Goal: Use online tool/utility: Utilize a website feature to perform a specific function

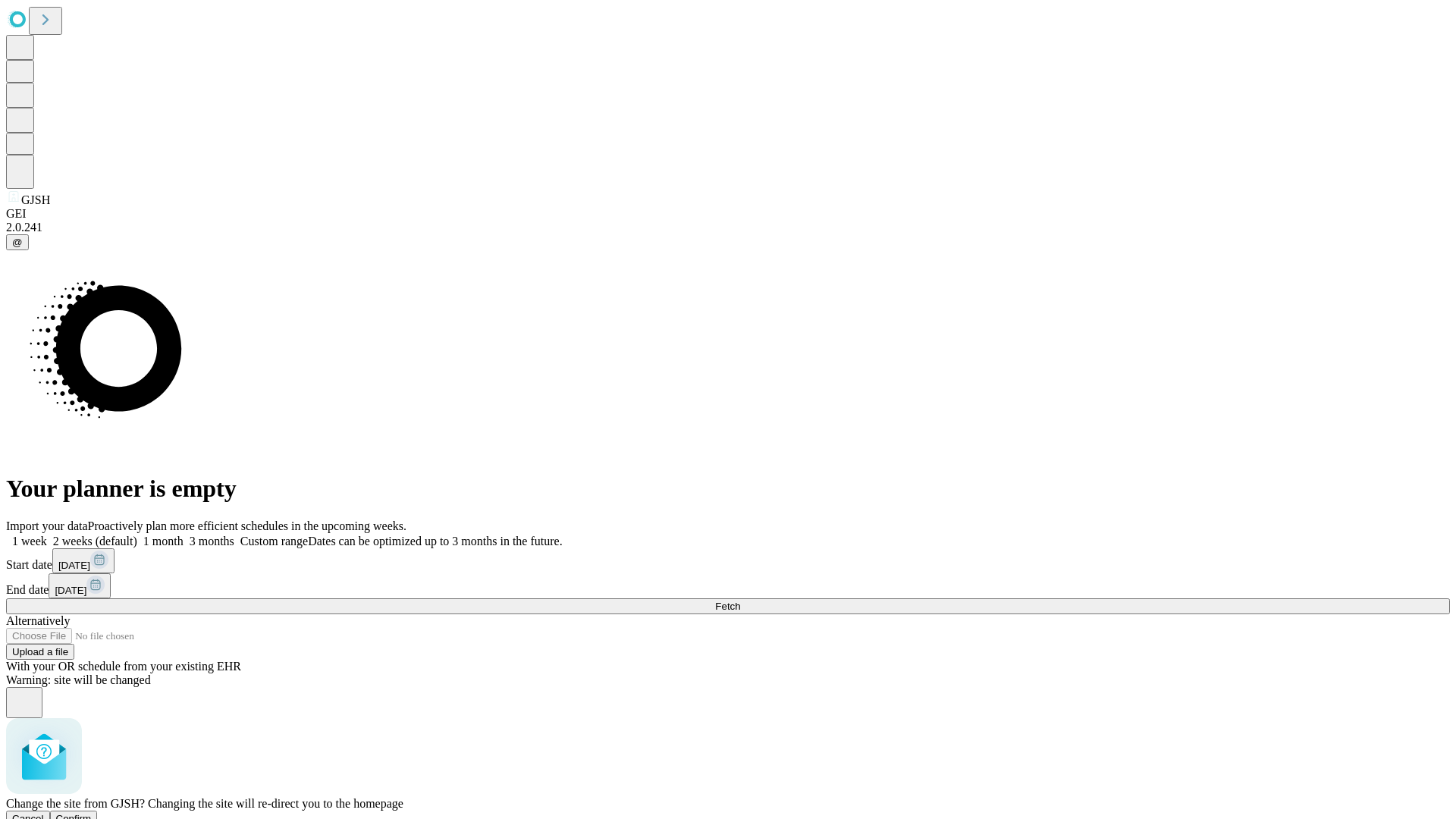
click at [92, 813] on span "Confirm" at bounding box center [74, 818] width 36 height 12
click at [184, 535] on label "1 month" at bounding box center [159, 541] width 46 height 13
click at [740, 600] on span "Fetch" at bounding box center [727, 606] width 25 height 12
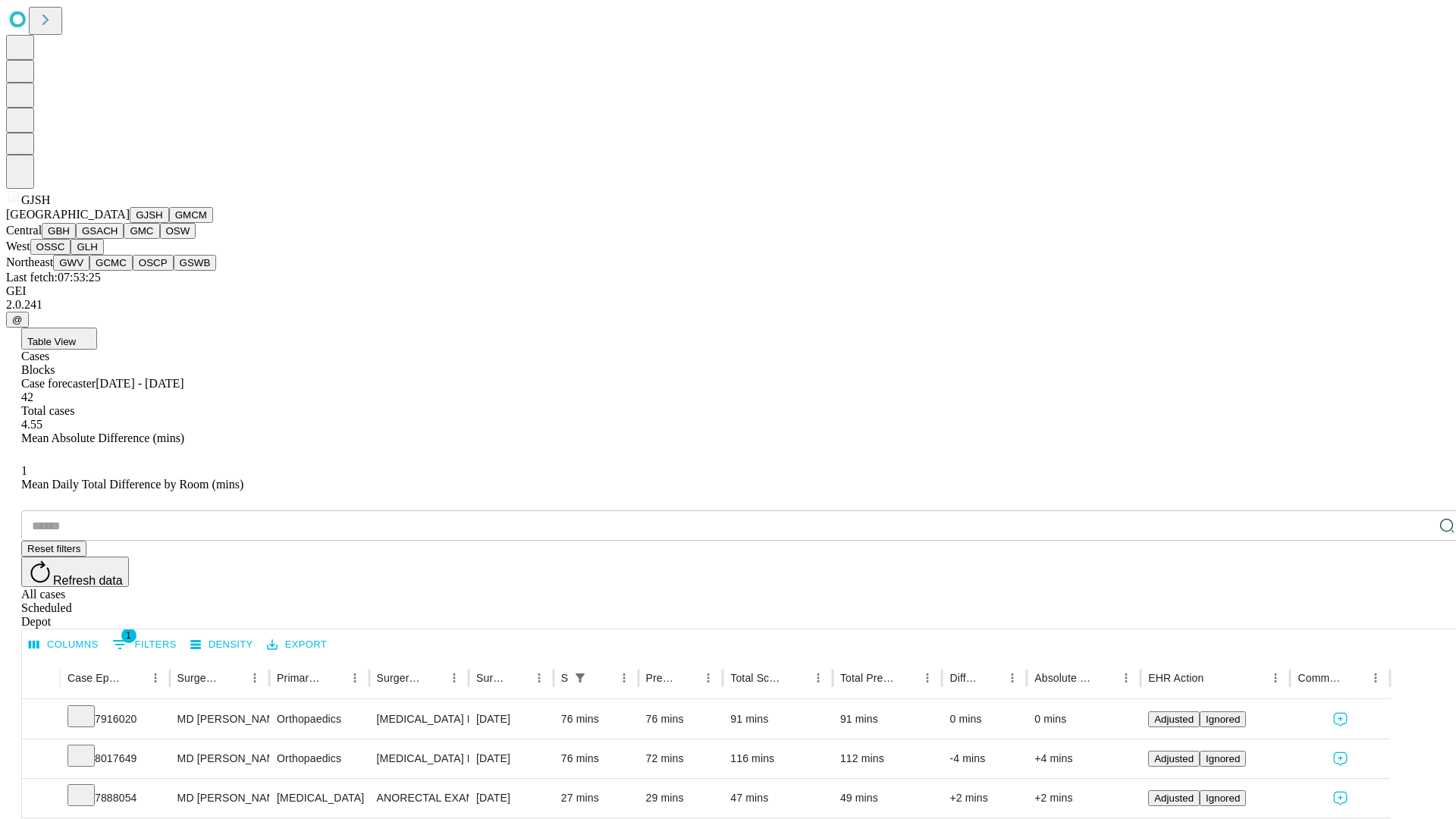
click at [169, 223] on button "GMCM" at bounding box center [191, 215] width 44 height 16
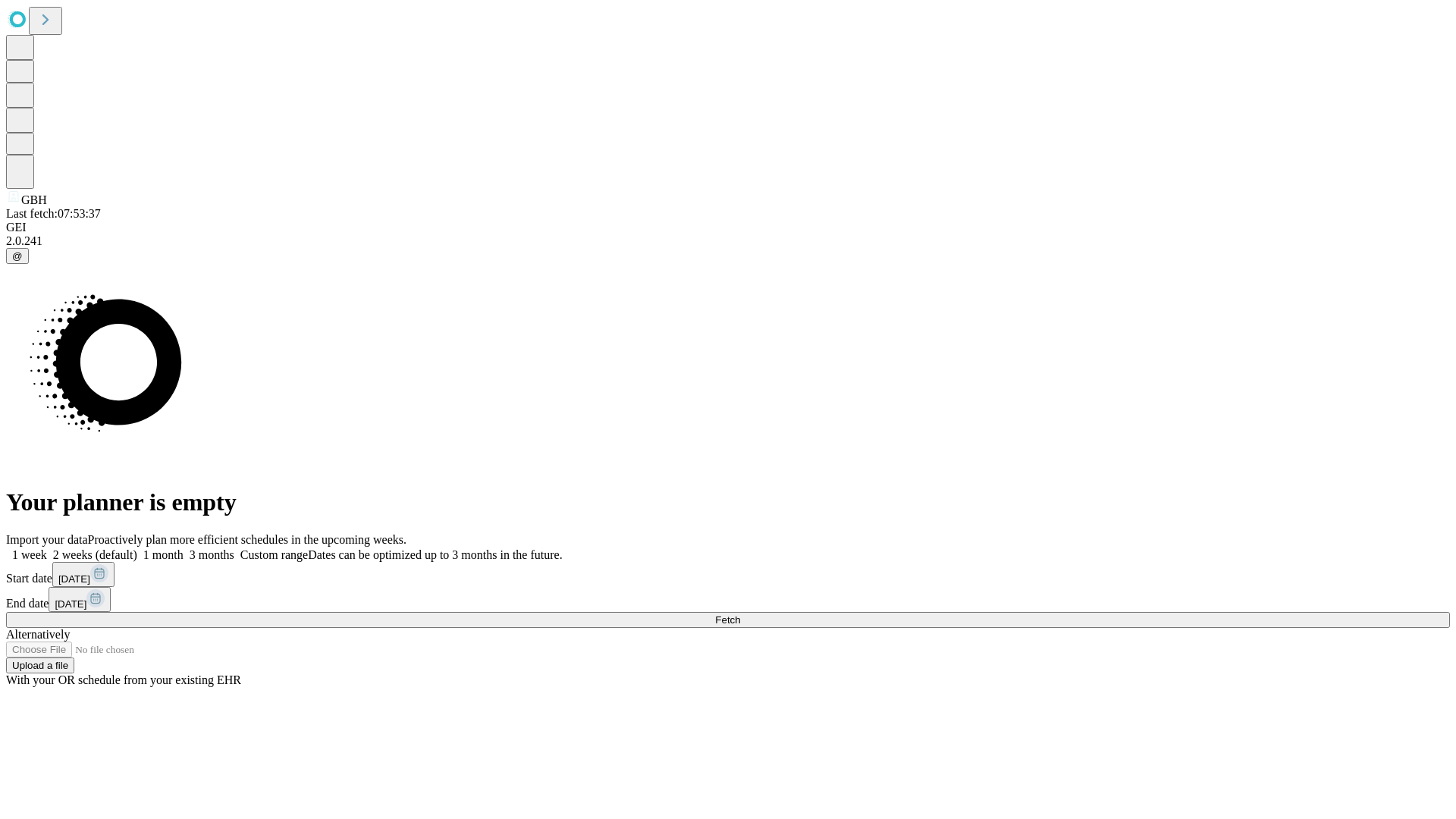
click at [740, 614] on span "Fetch" at bounding box center [727, 619] width 25 height 12
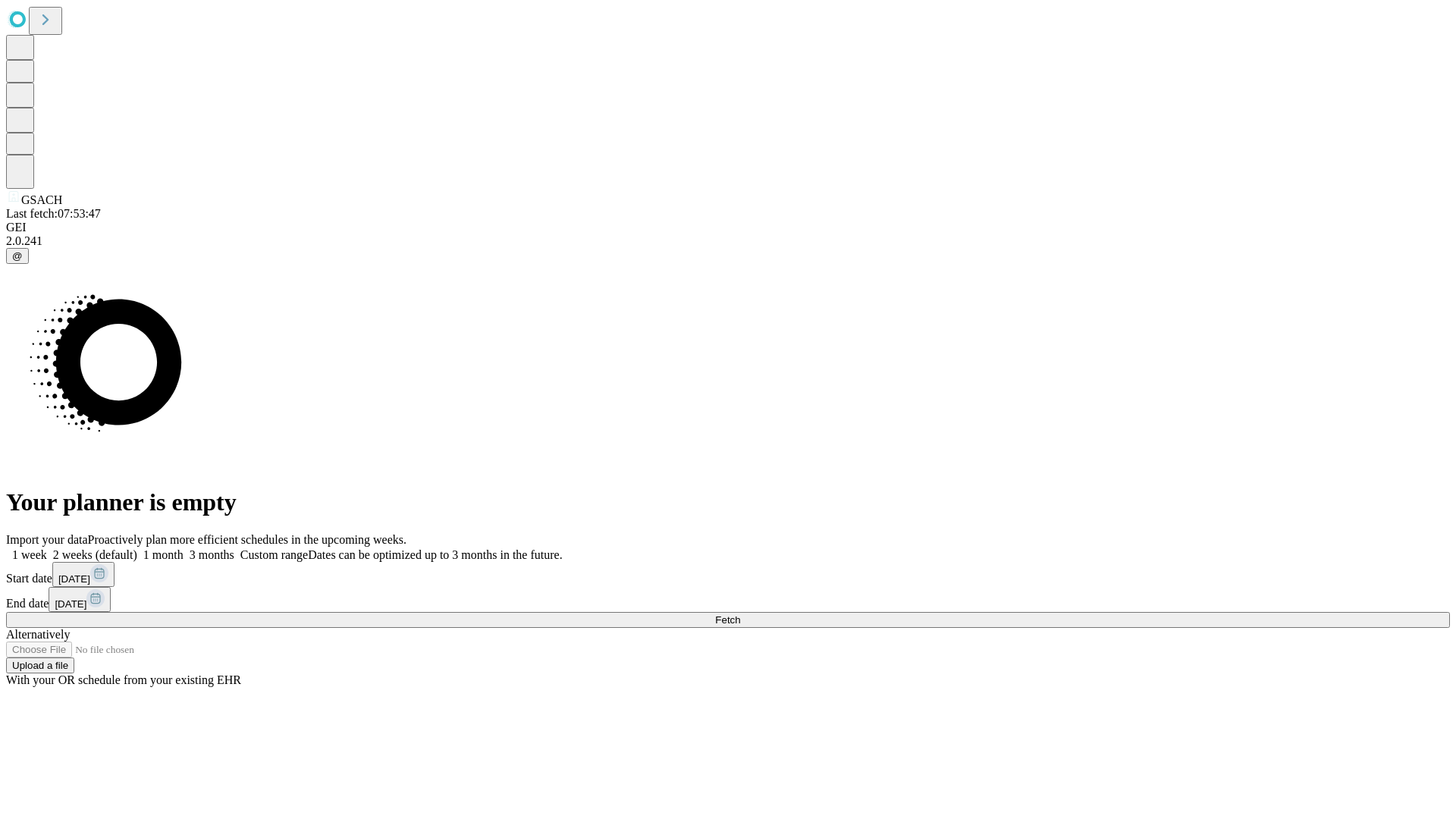
click at [740, 614] on span "Fetch" at bounding box center [727, 619] width 25 height 12
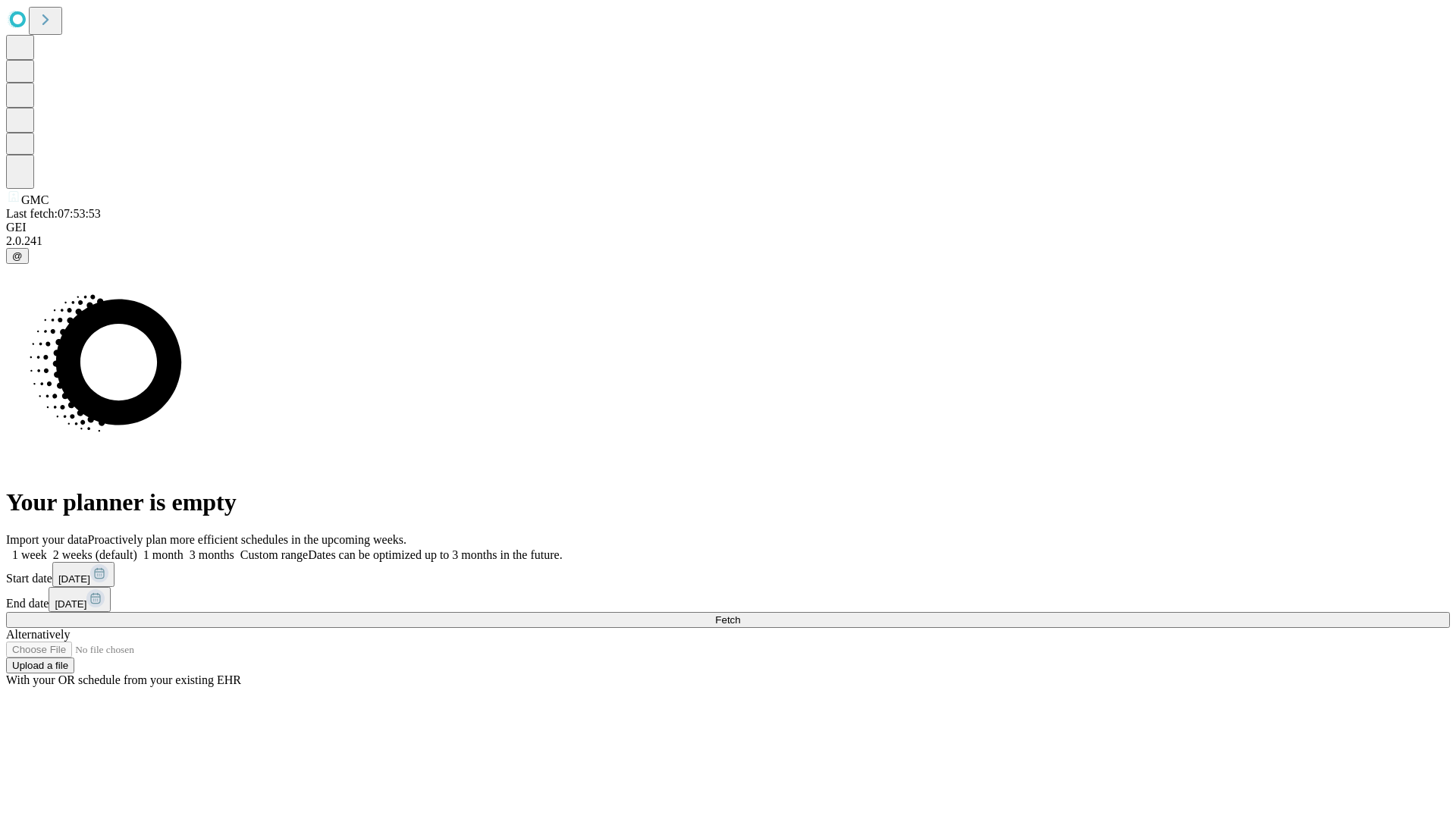
click at [184, 548] on label "1 month" at bounding box center [159, 554] width 46 height 13
click at [740, 614] on span "Fetch" at bounding box center [727, 619] width 25 height 12
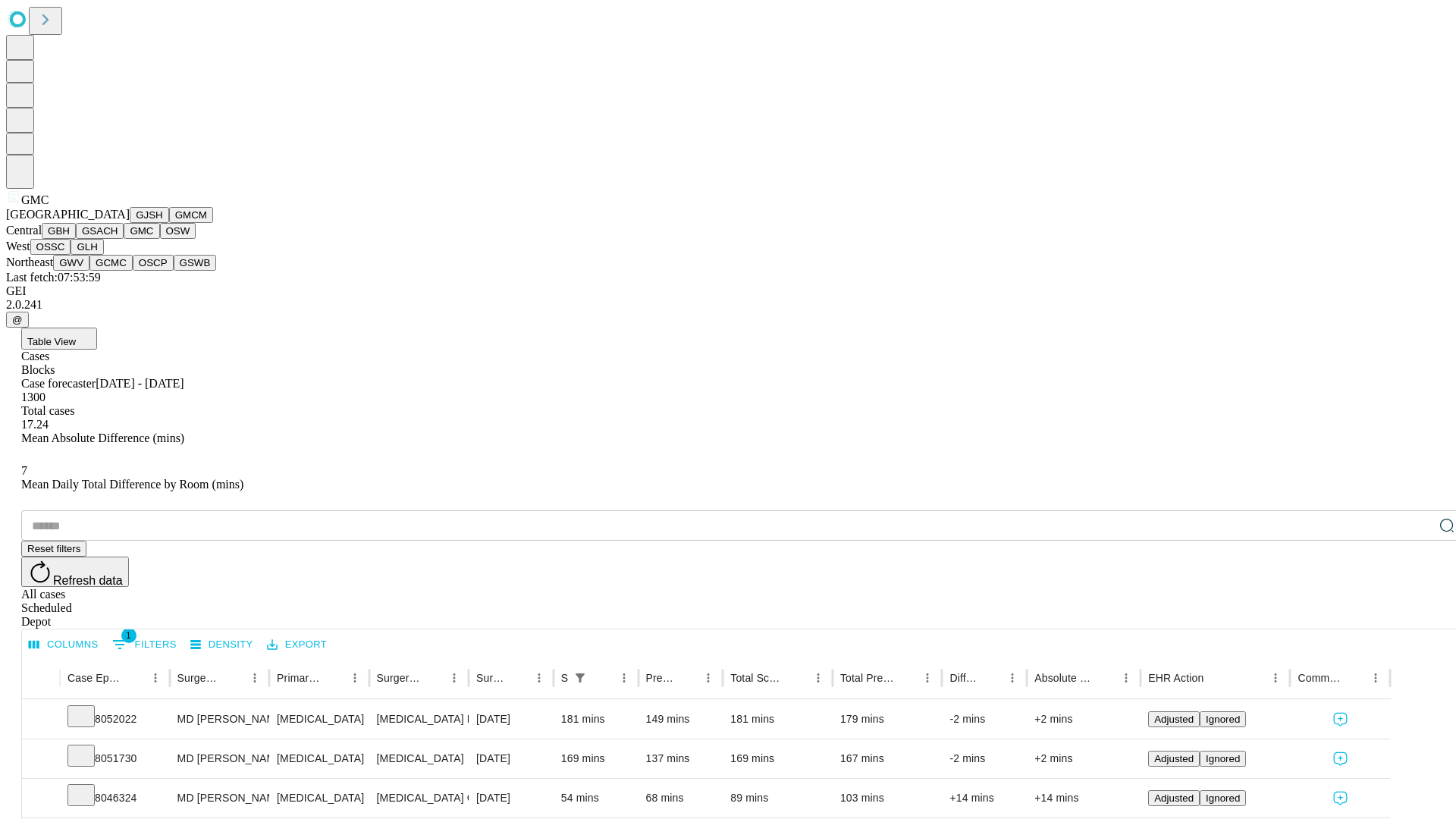
click at [160, 238] on button "OSW" at bounding box center [178, 231] width 36 height 16
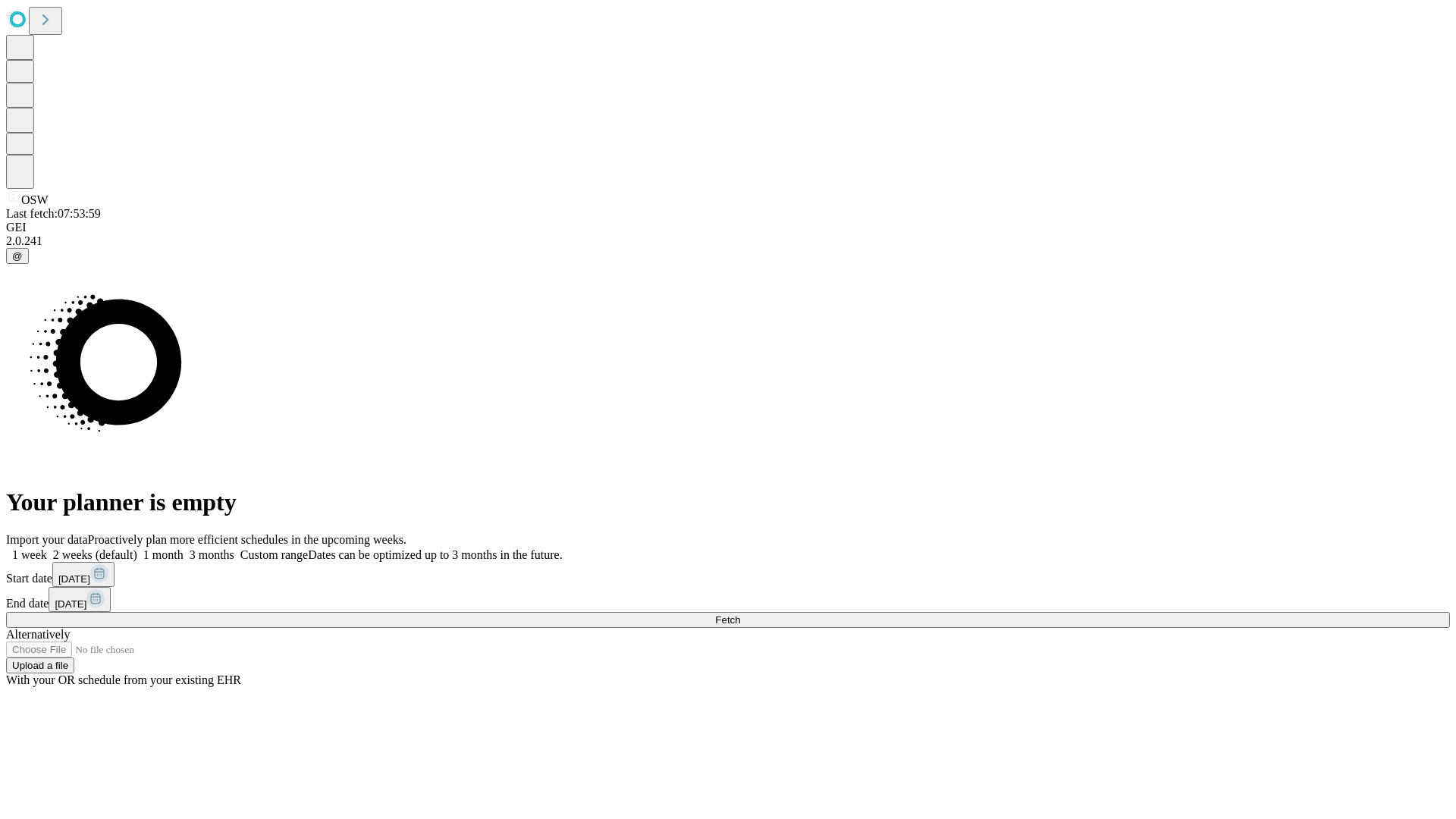
click at [184, 548] on label "1 month" at bounding box center [159, 554] width 46 height 13
click at [740, 614] on span "Fetch" at bounding box center [727, 619] width 25 height 12
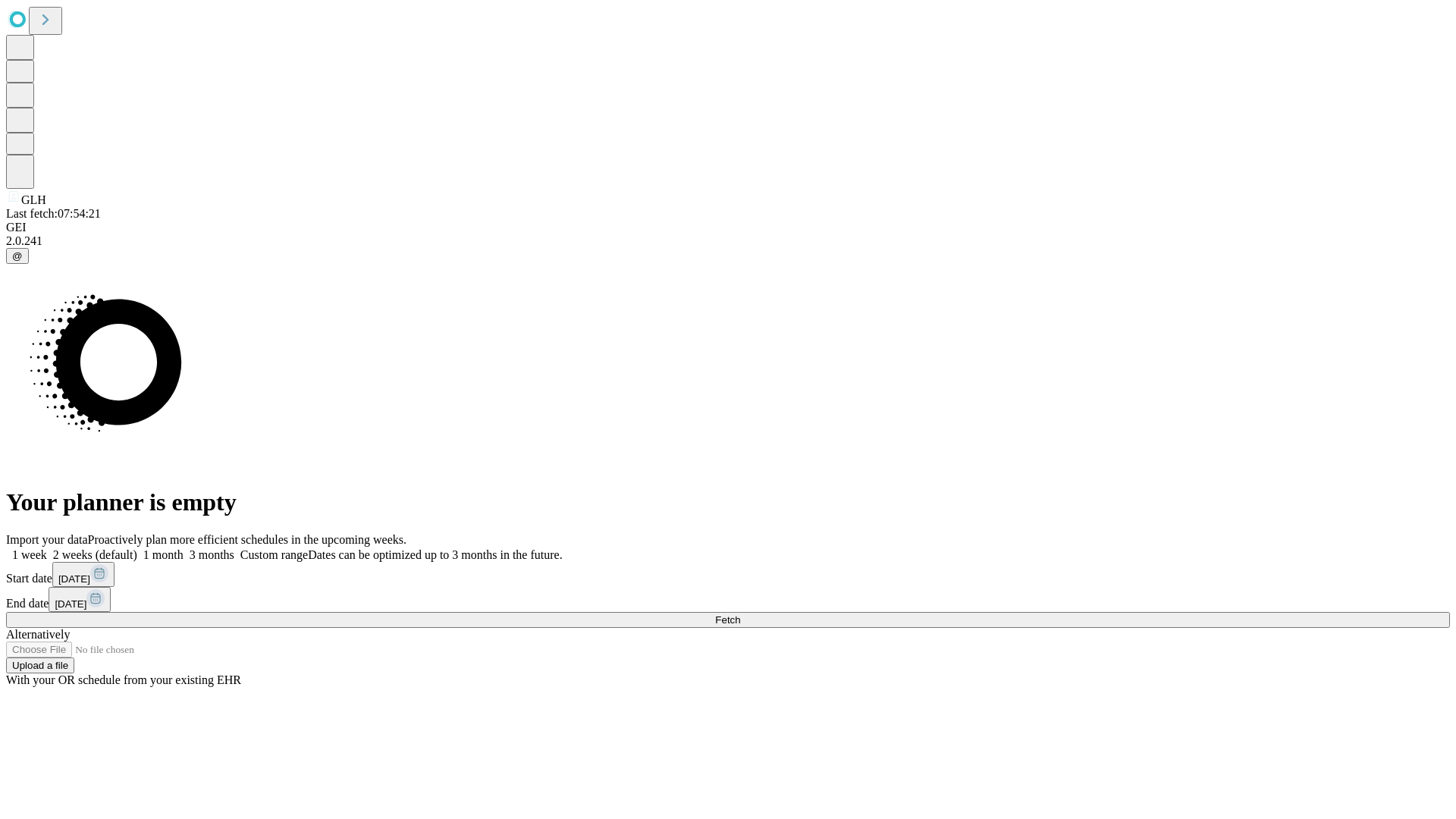
click at [740, 614] on span "Fetch" at bounding box center [727, 619] width 25 height 12
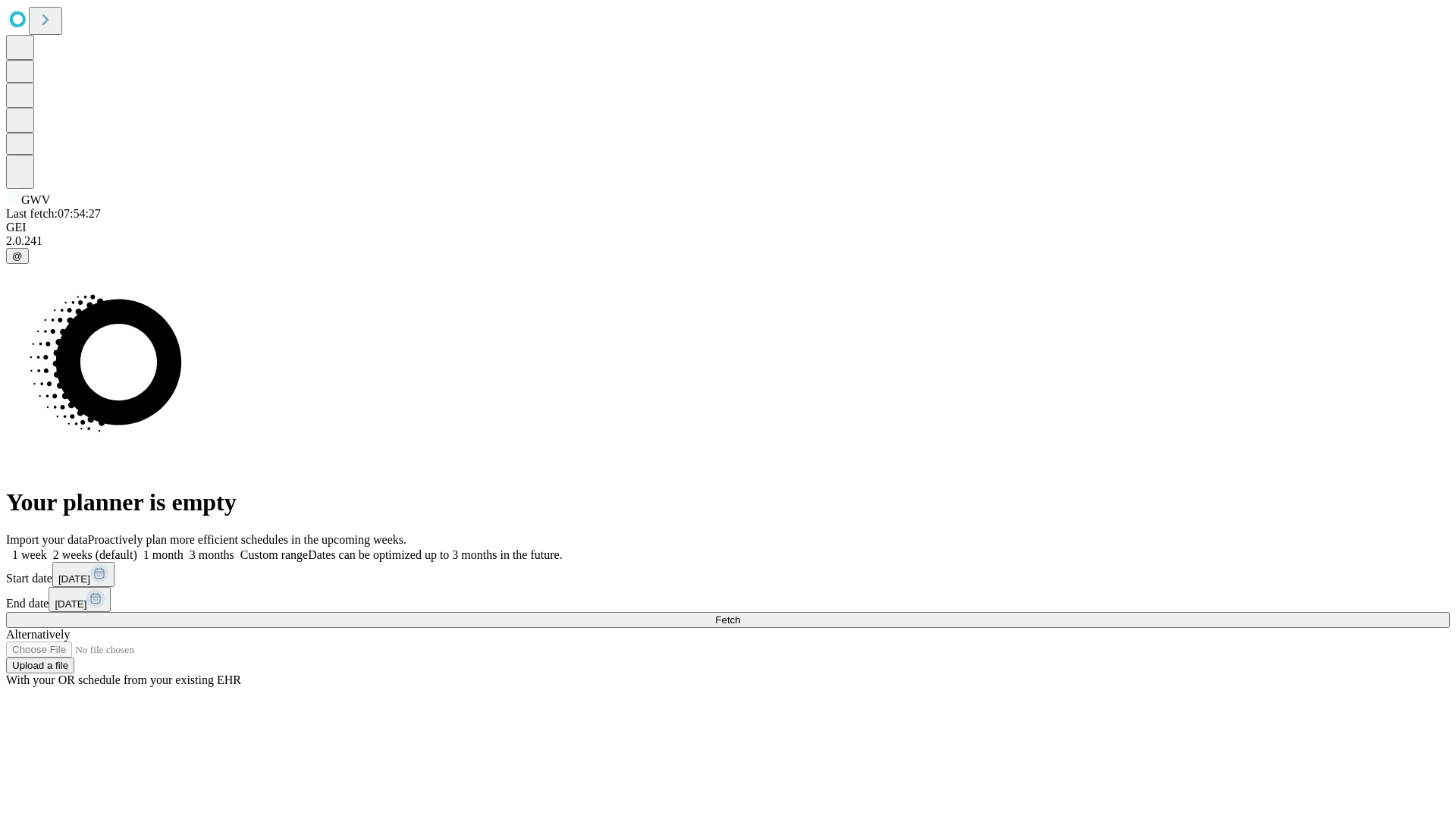
click at [184, 548] on label "1 month" at bounding box center [159, 554] width 46 height 13
click at [740, 614] on span "Fetch" at bounding box center [727, 619] width 25 height 12
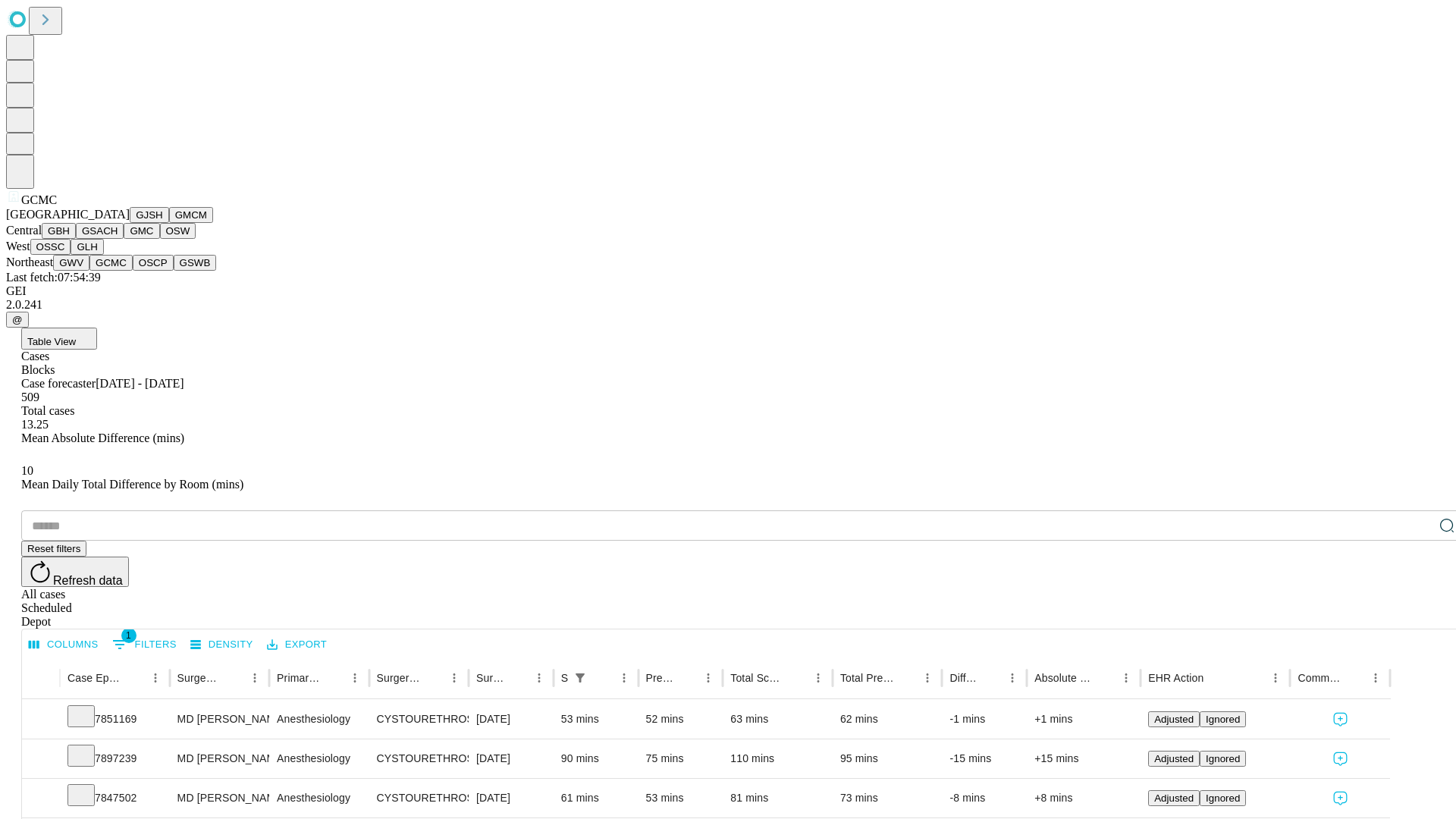
click at [132, 271] on button "OSCP" at bounding box center [152, 263] width 40 height 16
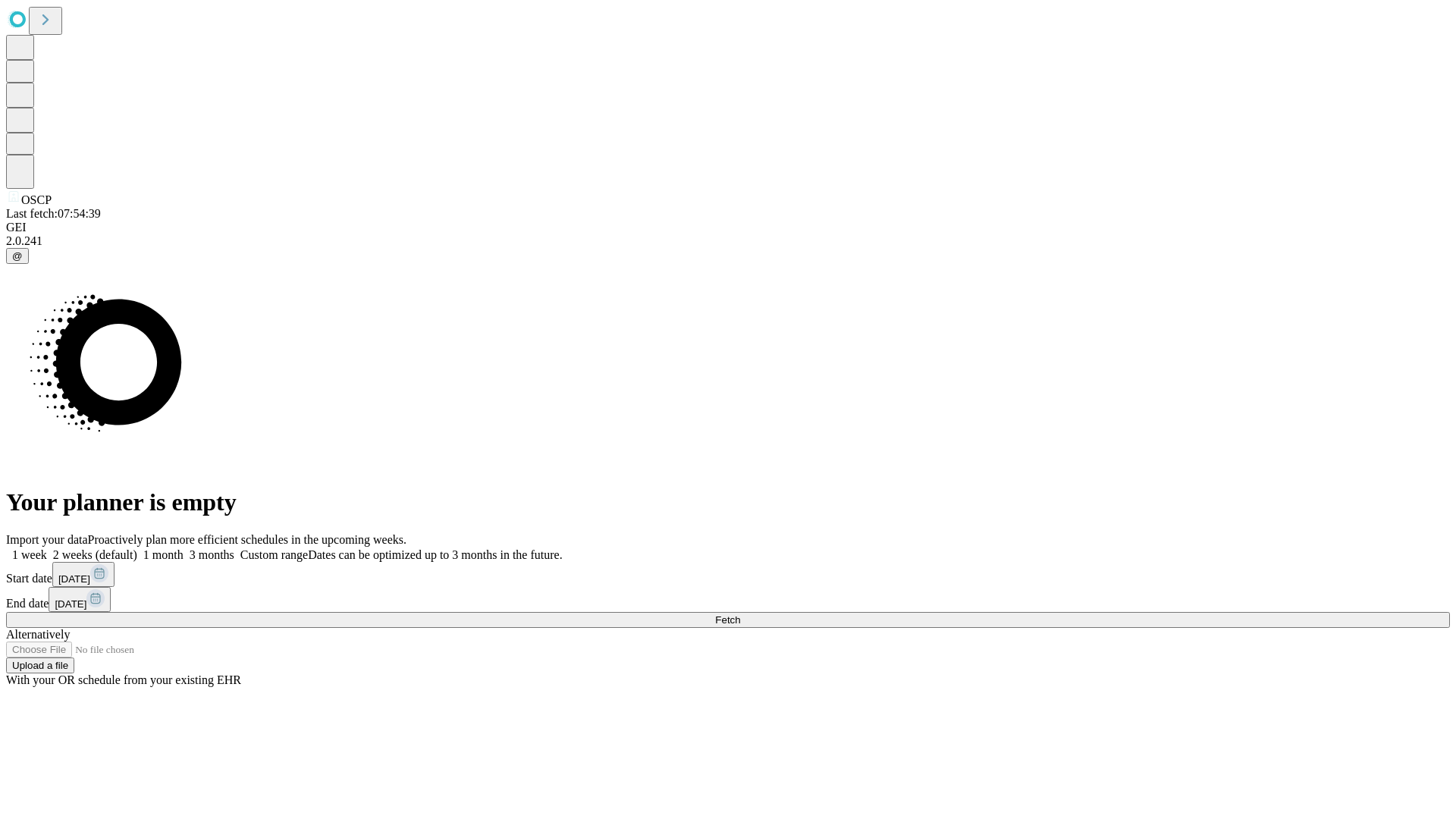
click at [184, 548] on label "1 month" at bounding box center [159, 554] width 46 height 13
click at [740, 614] on span "Fetch" at bounding box center [727, 619] width 25 height 12
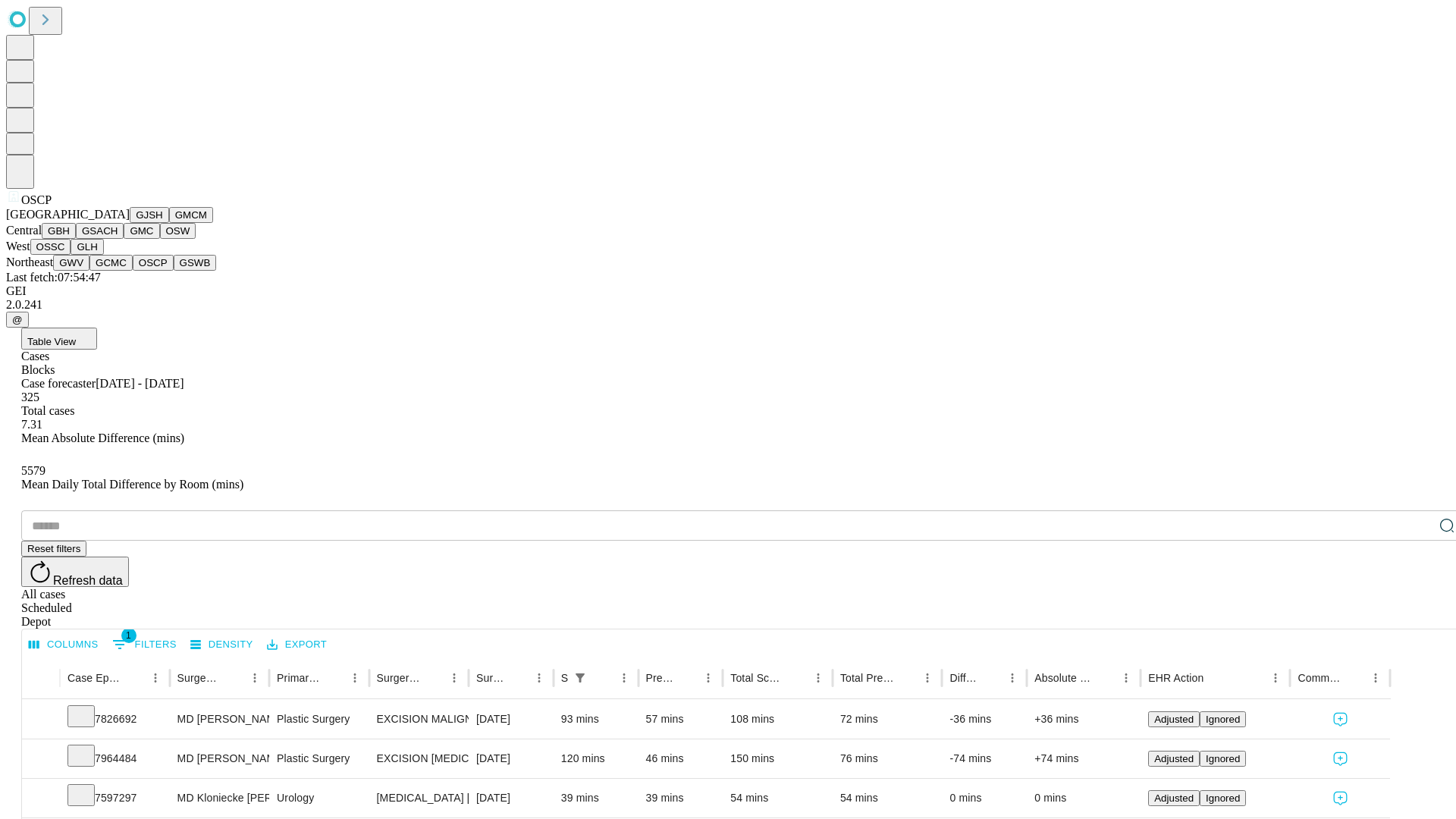
click at [174, 271] on button "GSWB" at bounding box center [195, 263] width 43 height 16
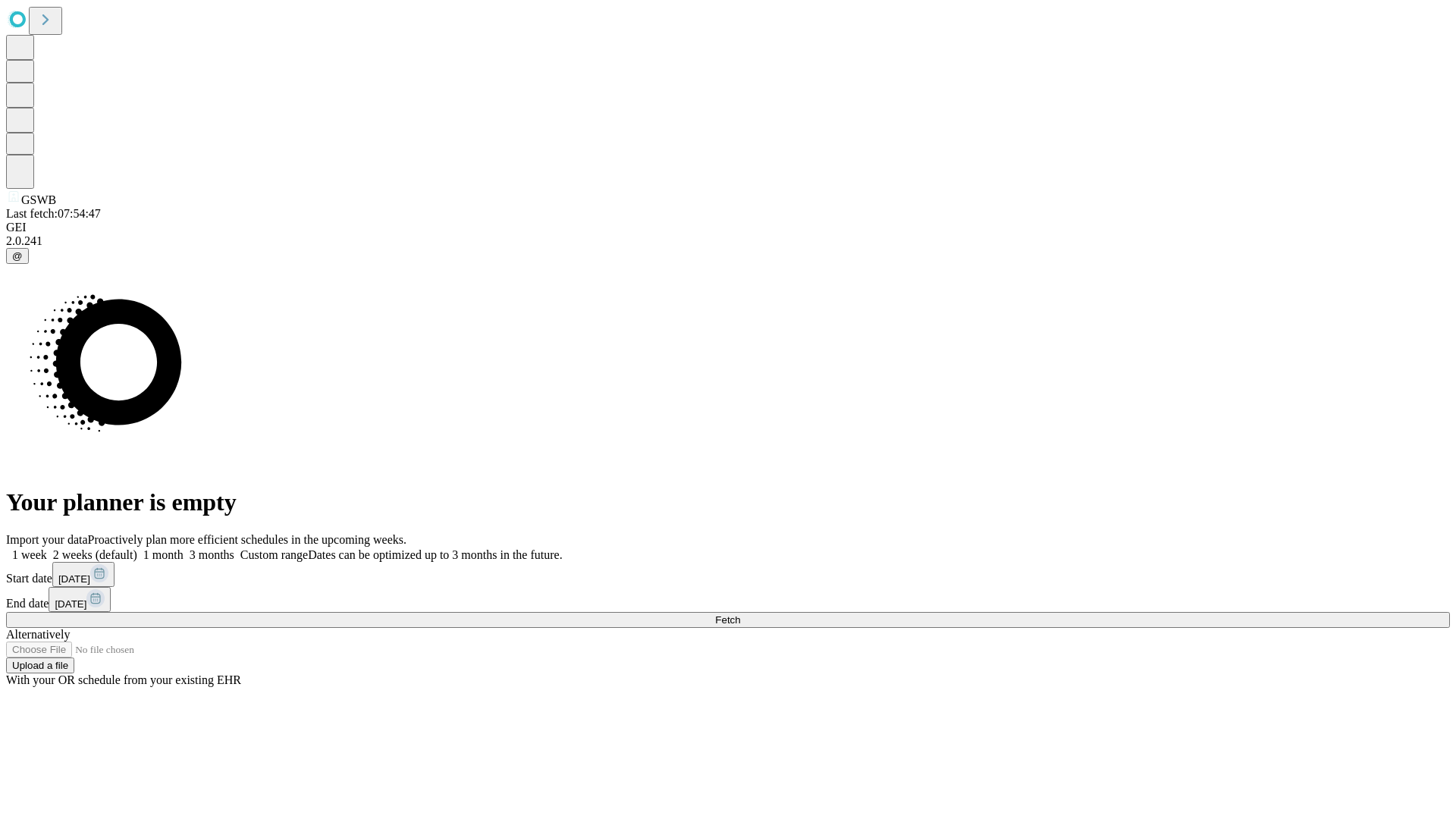
click at [184, 548] on label "1 month" at bounding box center [159, 554] width 46 height 13
click at [740, 614] on span "Fetch" at bounding box center [727, 619] width 25 height 12
